Goal: Find contact information: Find contact information

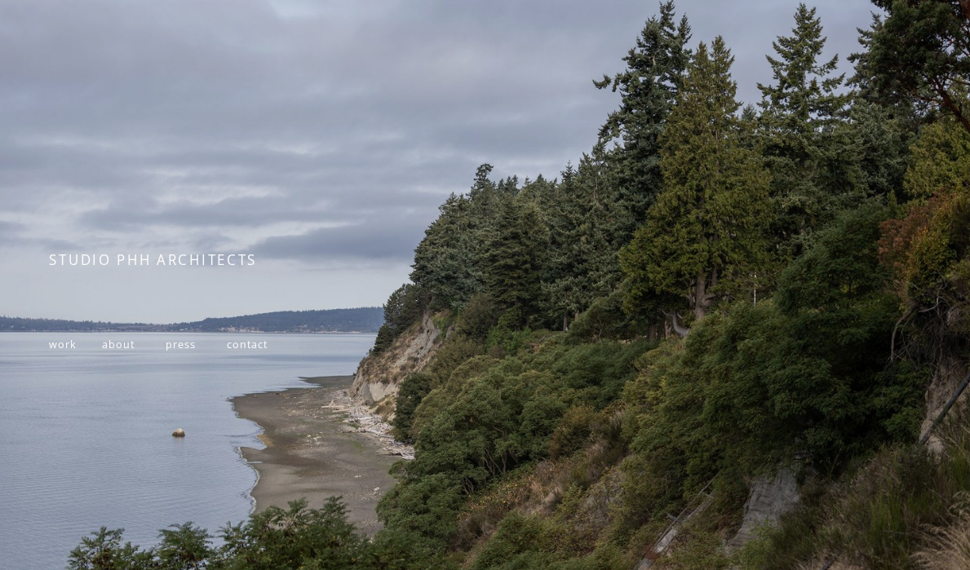
scroll to position [18, 0]
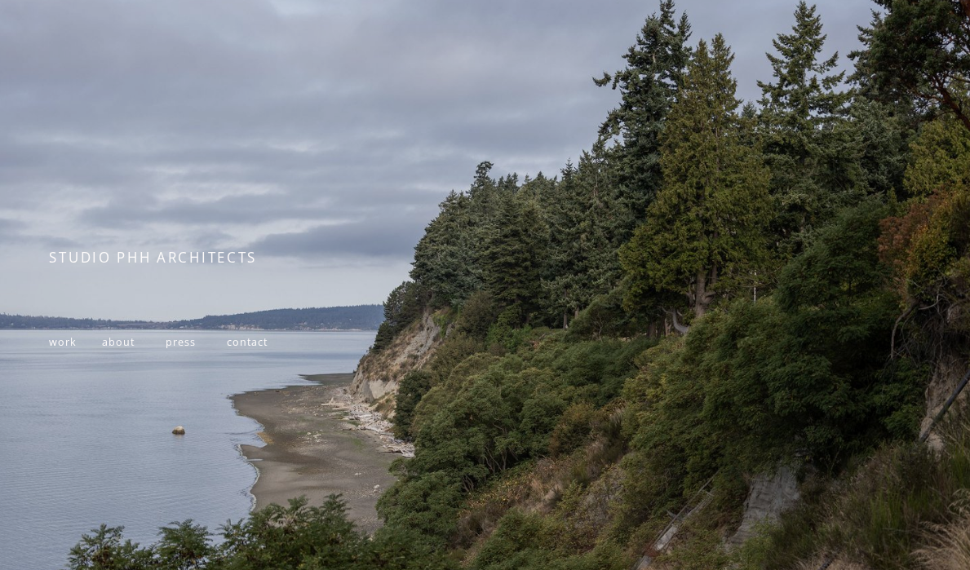
click at [249, 344] on span "contact" at bounding box center [247, 342] width 40 height 14
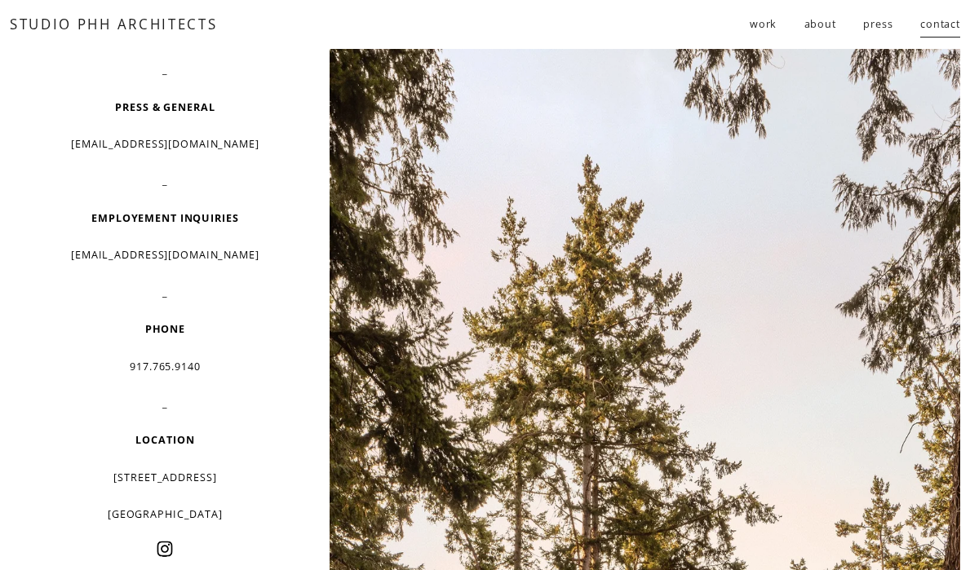
scroll to position [123, 0]
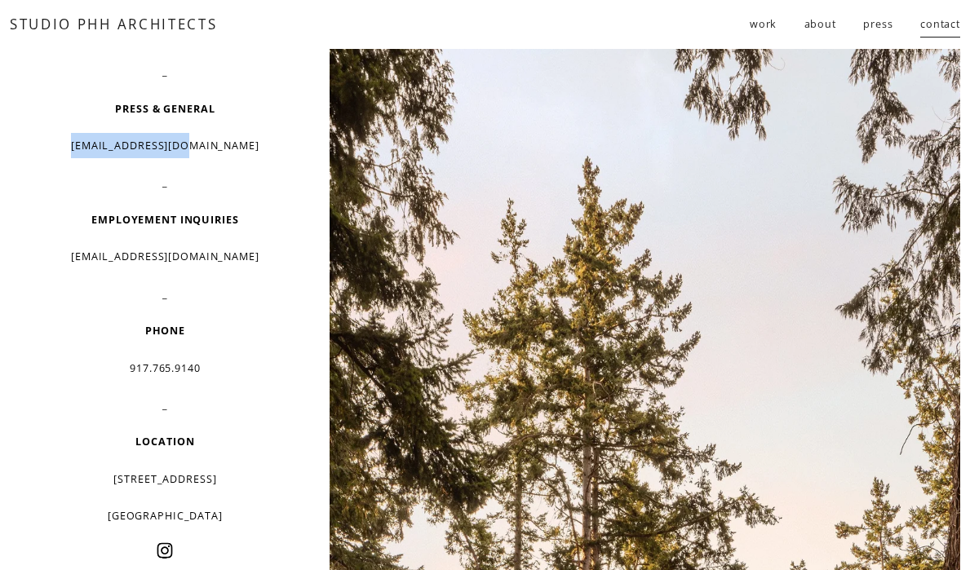
drag, startPoint x: 236, startPoint y: 151, endPoint x: 95, endPoint y: 144, distance: 142.0
click at [95, 144] on p "[EMAIL_ADDRESS][DOMAIN_NAME]" at bounding box center [165, 145] width 231 height 25
copy p "[EMAIL_ADDRESS][DOMAIN_NAME]"
